Goal: Task Accomplishment & Management: Complete application form

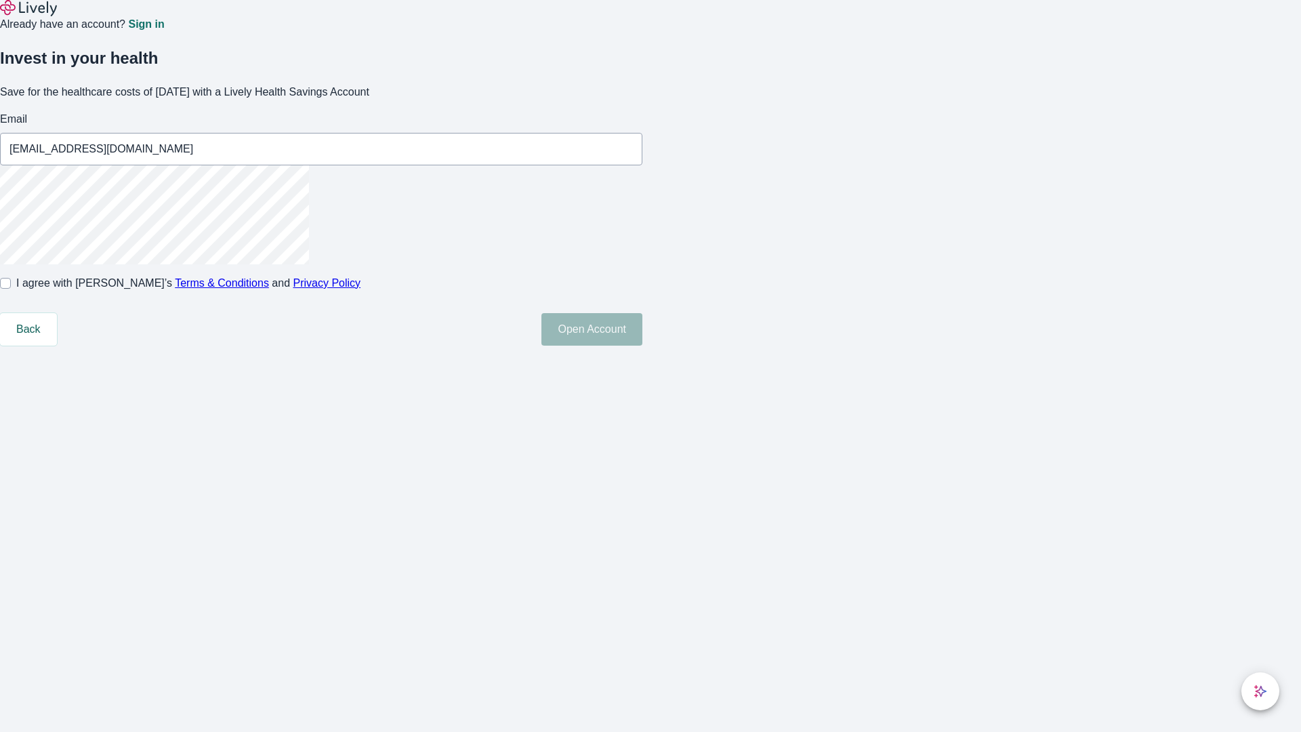
click at [11, 289] on input "I agree with Lively’s Terms & Conditions and Privacy Policy" at bounding box center [5, 283] width 11 height 11
checkbox input "true"
click at [642, 346] on button "Open Account" at bounding box center [592, 329] width 101 height 33
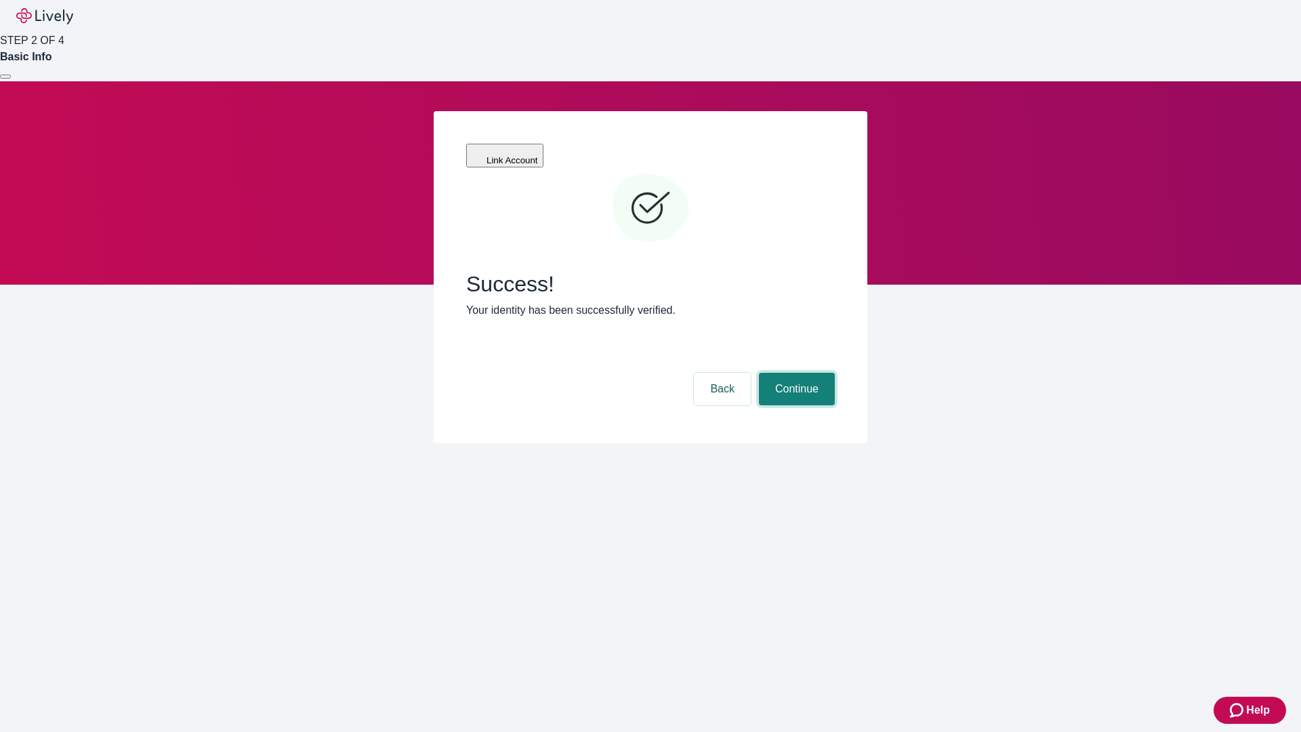
click at [795, 373] on button "Continue" at bounding box center [797, 389] width 76 height 33
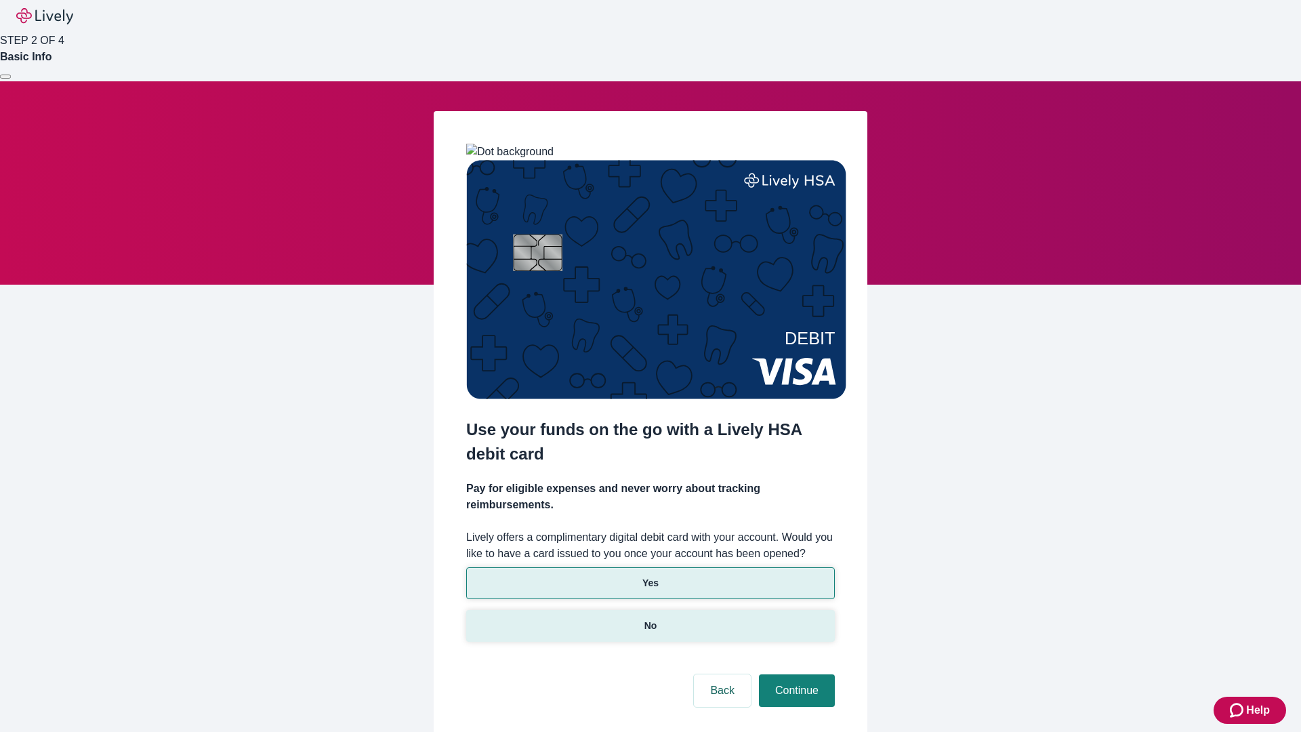
click at [650, 619] on p "No" at bounding box center [651, 626] width 13 height 14
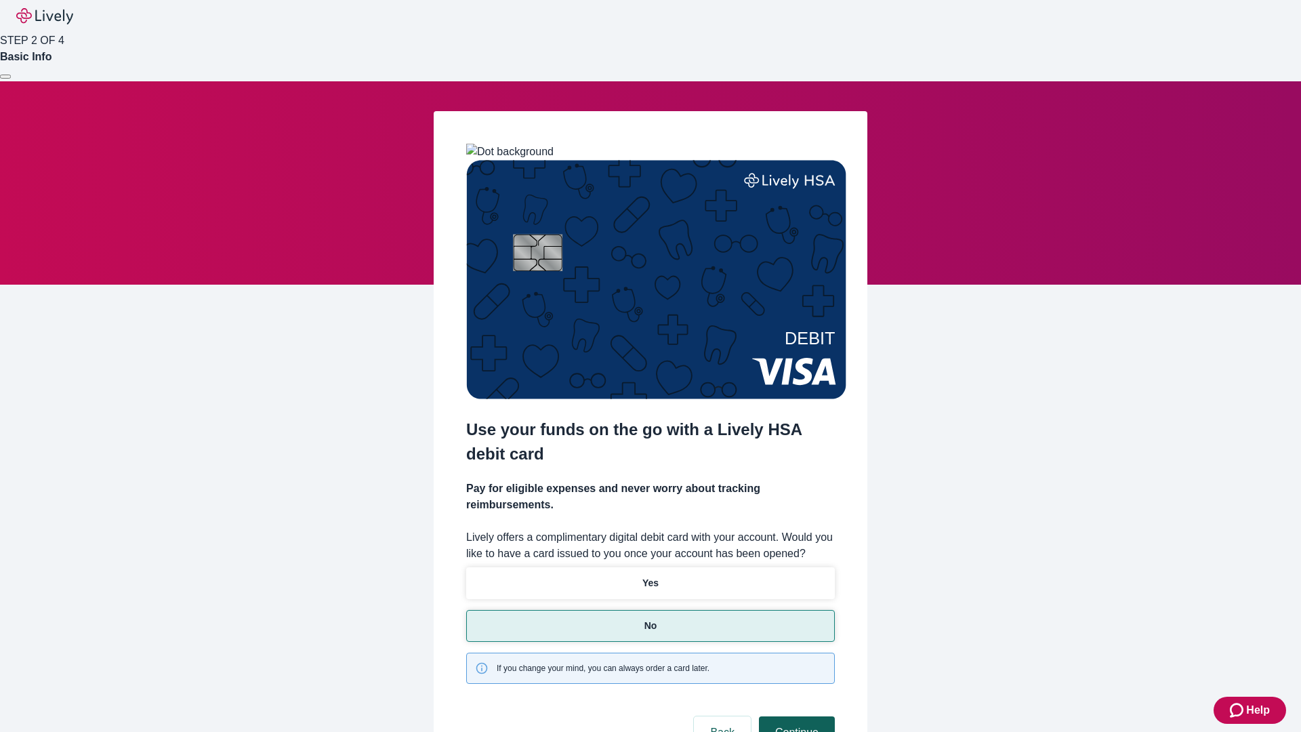
click at [795, 716] on button "Continue" at bounding box center [797, 732] width 76 height 33
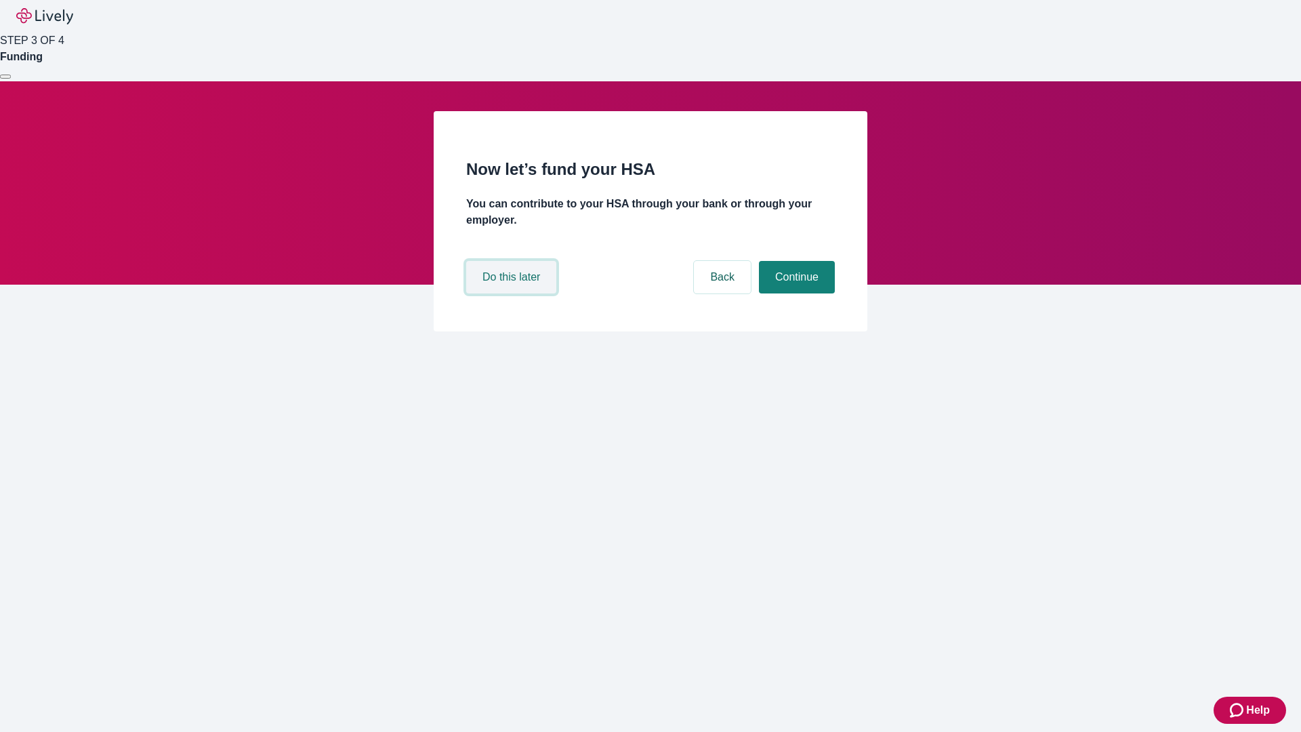
click at [513, 293] on button "Do this later" at bounding box center [511, 277] width 90 height 33
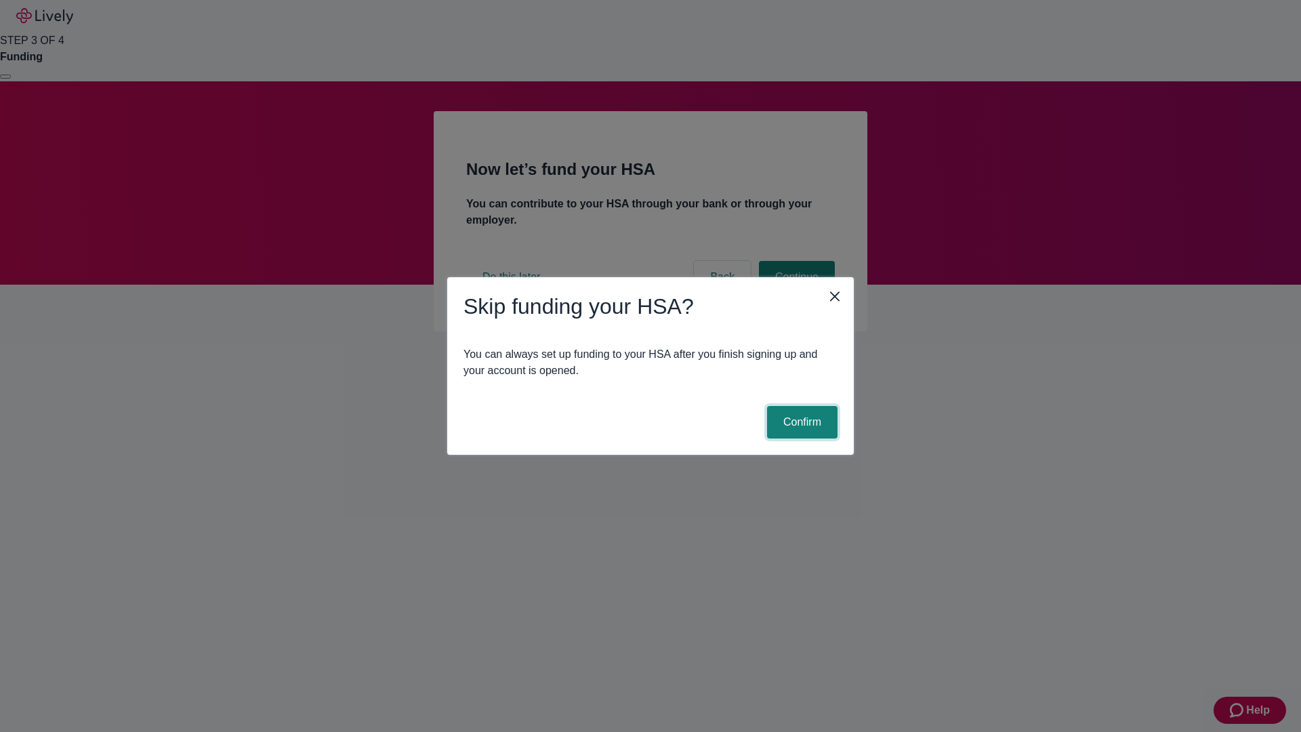
click at [800, 422] on button "Confirm" at bounding box center [802, 422] width 70 height 33
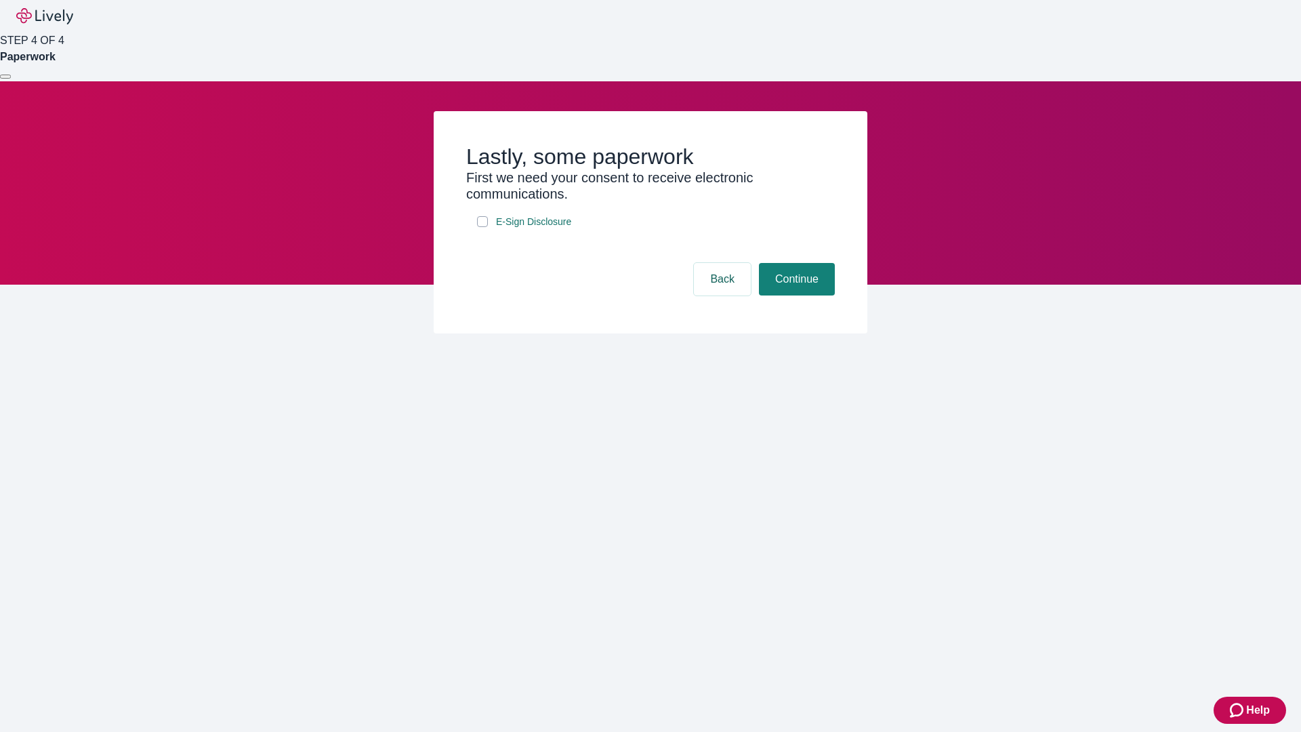
click at [483, 227] on input "E-Sign Disclosure" at bounding box center [482, 221] width 11 height 11
checkbox input "true"
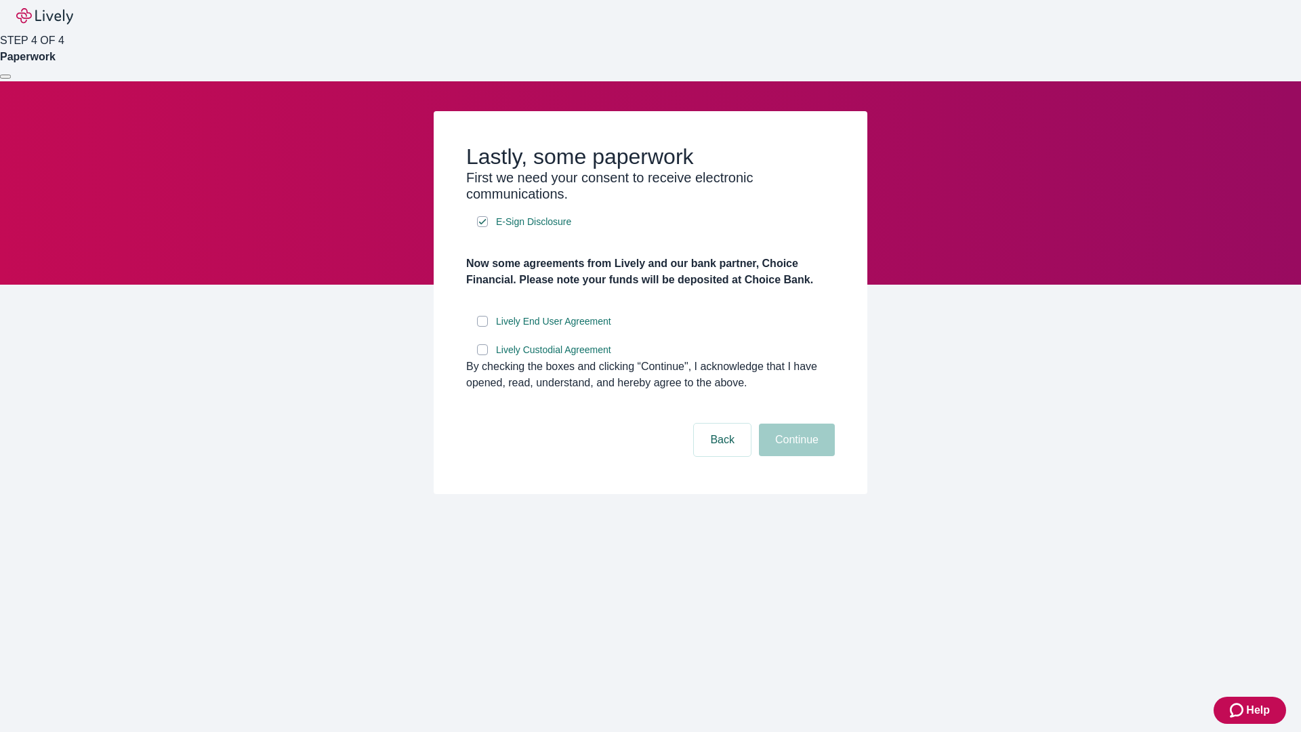
click at [483, 327] on input "Lively End User Agreement" at bounding box center [482, 321] width 11 height 11
checkbox input "true"
click at [483, 355] on input "Lively Custodial Agreement" at bounding box center [482, 349] width 11 height 11
checkbox input "true"
click at [795, 456] on button "Continue" at bounding box center [797, 440] width 76 height 33
